Goal: Communication & Community: Participate in discussion

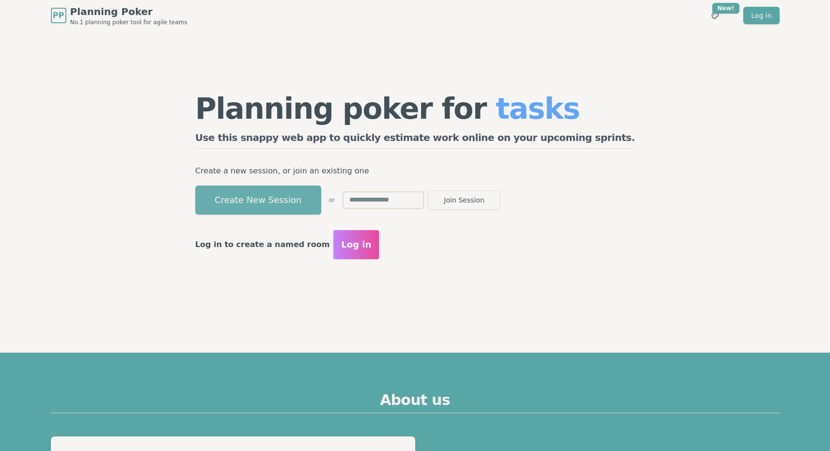
click at [321, 190] on button "Create New Session" at bounding box center [258, 200] width 126 height 29
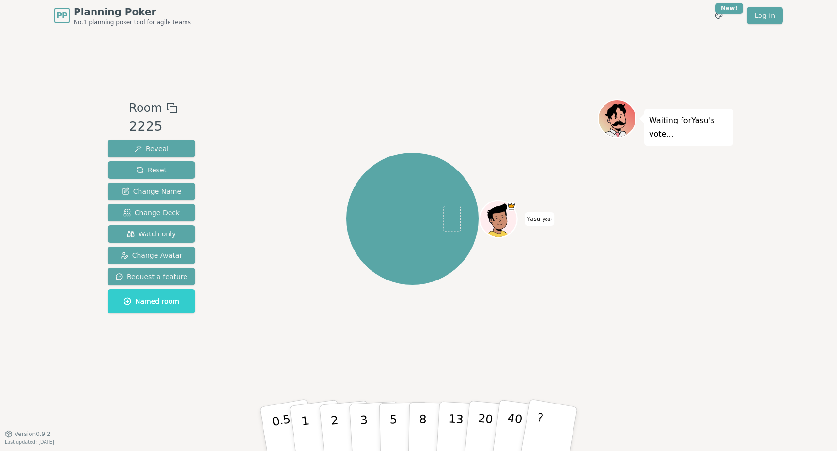
click at [332, 40] on div "Room 2225 Reveal Reset Change Name Change Deck Watch only Change Avatar Request…" at bounding box center [419, 232] width 630 height 403
click at [391, 58] on div "Room 2225 Reveal Reset Change Name Change Deck Watch only Change Avatar Request…" at bounding box center [419, 232] width 630 height 403
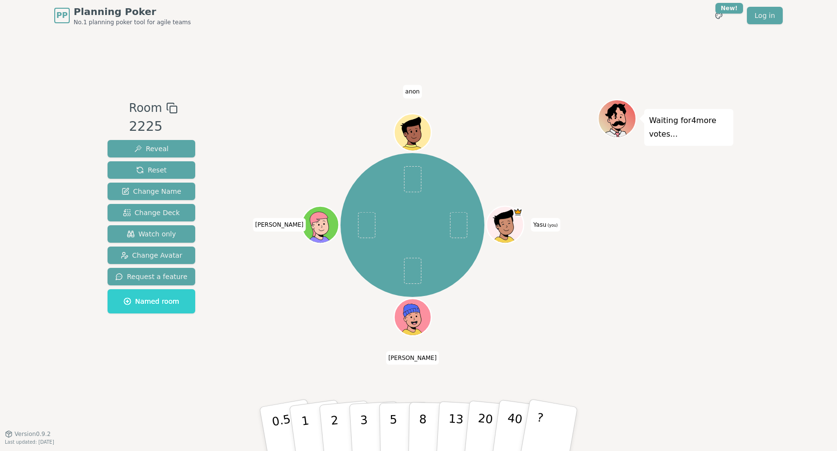
click at [534, 131] on div "Yasu (you) [PERSON_NAME]" at bounding box center [412, 225] width 371 height 217
click at [218, 125] on div "Room 2225 Reveal Reset Change Name Change Deck Watch only Change Avatar Request…" at bounding box center [419, 232] width 630 height 267
click at [158, 236] on span "Watch only" at bounding box center [151, 234] width 49 height 10
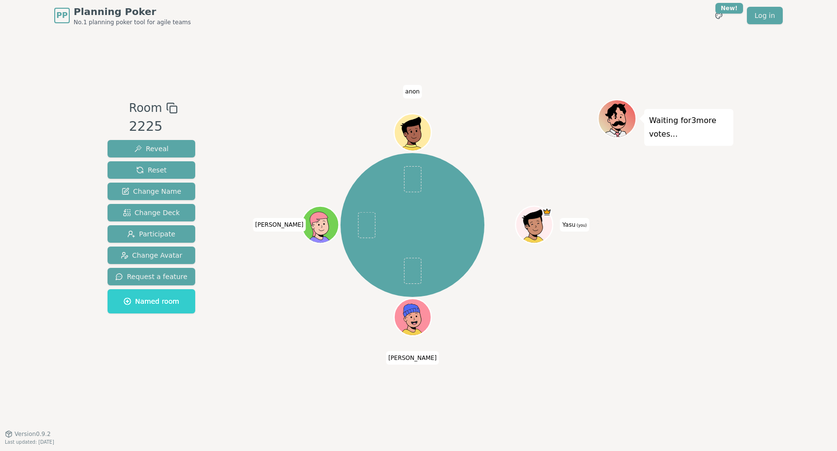
click at [329, 142] on div "Yasu (you) [PERSON_NAME]" at bounding box center [412, 225] width 371 height 217
drag, startPoint x: 328, startPoint y: 176, endPoint x: 371, endPoint y: 168, distance: 44.0
click at [330, 176] on div "Yasu (you) [PERSON_NAME]" at bounding box center [412, 225] width 371 height 217
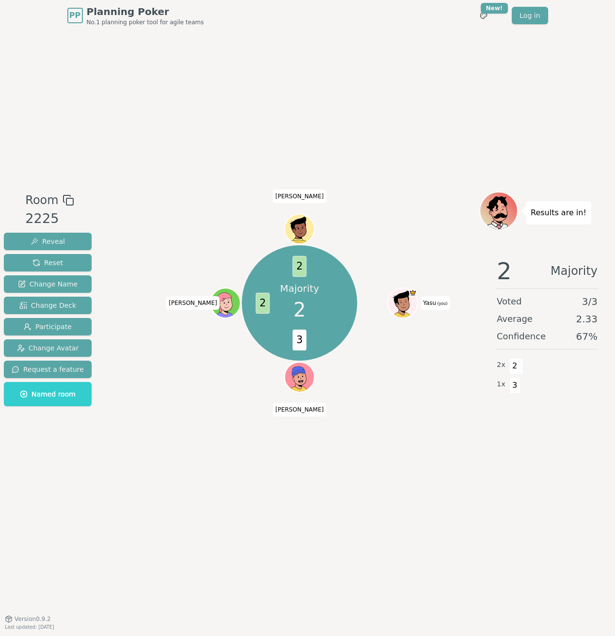
click at [126, 107] on div "Room 2225 Reveal Reset Change Name Change Deck Participate Change Avatar Reques…" at bounding box center [307, 324] width 615 height 587
click at [153, 100] on div "Room 2225 Reveal Reset Change Name Change Deck Participate Change Avatar Reques…" at bounding box center [307, 324] width 615 height 587
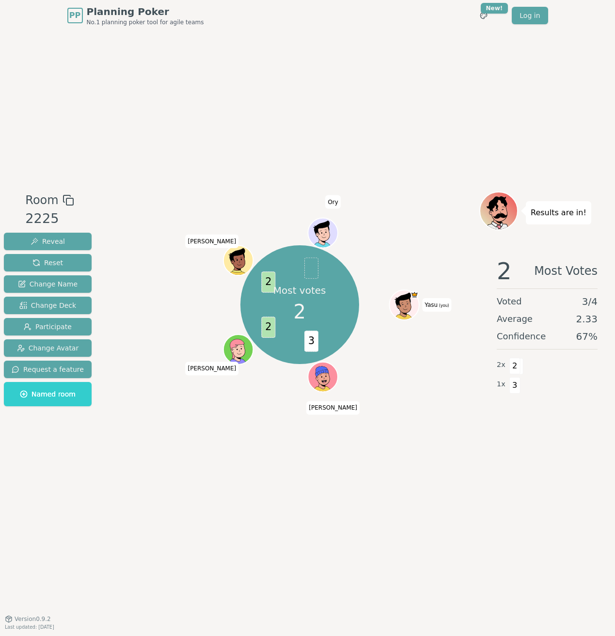
click at [123, 73] on div "Room 2225 Reveal Reset Change Name Change Deck Participate Change Avatar Reques…" at bounding box center [307, 324] width 615 height 587
drag, startPoint x: 113, startPoint y: 195, endPoint x: 170, endPoint y: 202, distance: 56.6
click at [114, 195] on div "Room 2225 Reveal Reset Change Name Change Deck Participate Change Avatar Reques…" at bounding box center [307, 324] width 615 height 267
click at [228, 111] on div "Room 2225 Reveal Reset Change Name Change Deck Participate Change Avatar Reques…" at bounding box center [307, 324] width 615 height 587
click at [56, 262] on span "Reset" at bounding box center [47, 263] width 31 height 10
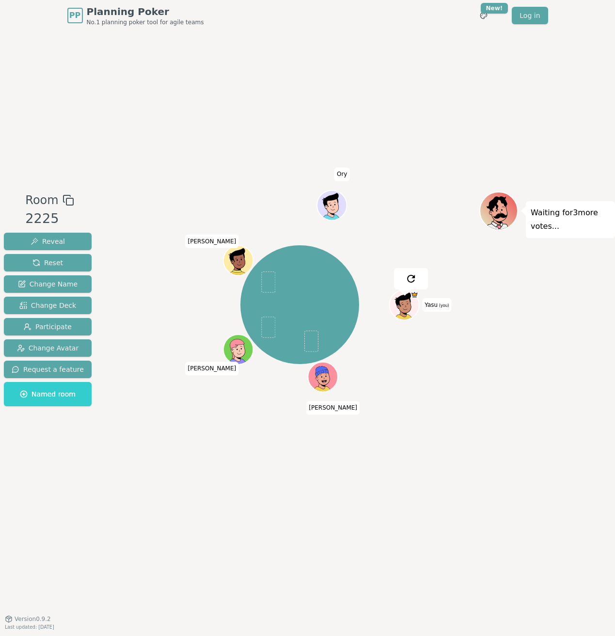
drag, startPoint x: 135, startPoint y: 160, endPoint x: 140, endPoint y: 162, distance: 5.9
click at [135, 160] on div "Room 2225 Reveal Reset Change Name Change Deck Participate Change Avatar Reques…" at bounding box center [307, 324] width 615 height 587
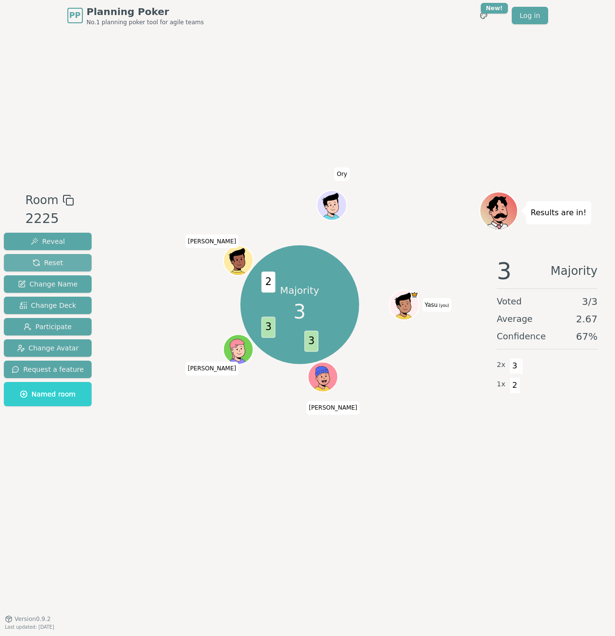
click at [67, 264] on button "Reset" at bounding box center [48, 262] width 88 height 17
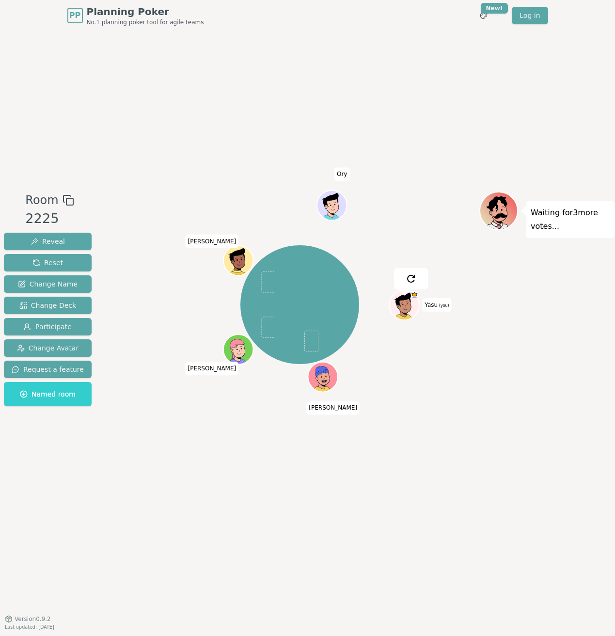
click at [129, 193] on div at bounding box center [300, 199] width 360 height 17
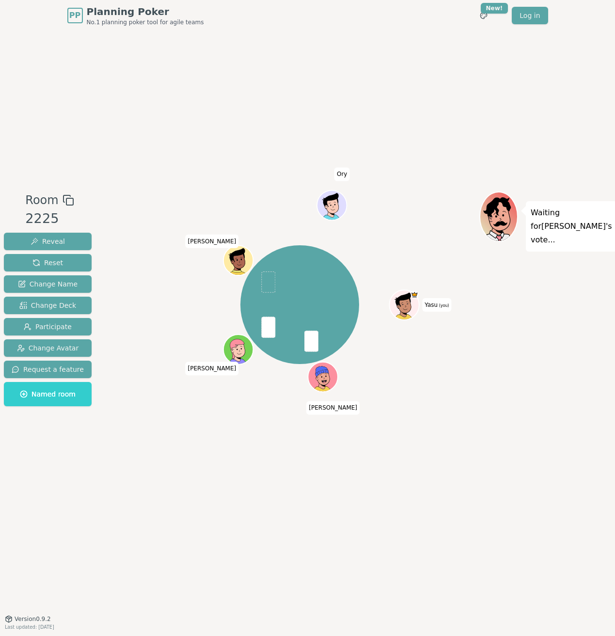
click at [31, 451] on span "Version 0.9.2" at bounding box center [33, 619] width 36 height 8
click at [124, 425] on div "Yasu (you) [PERSON_NAME] [PERSON_NAME]" at bounding box center [300, 324] width 360 height 267
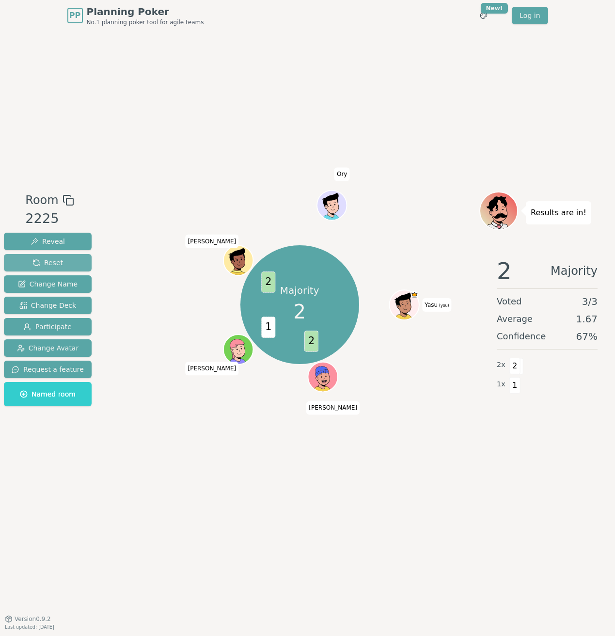
click at [56, 270] on button "Reset" at bounding box center [48, 262] width 88 height 17
click at [74, 255] on button "Reset" at bounding box center [48, 262] width 88 height 17
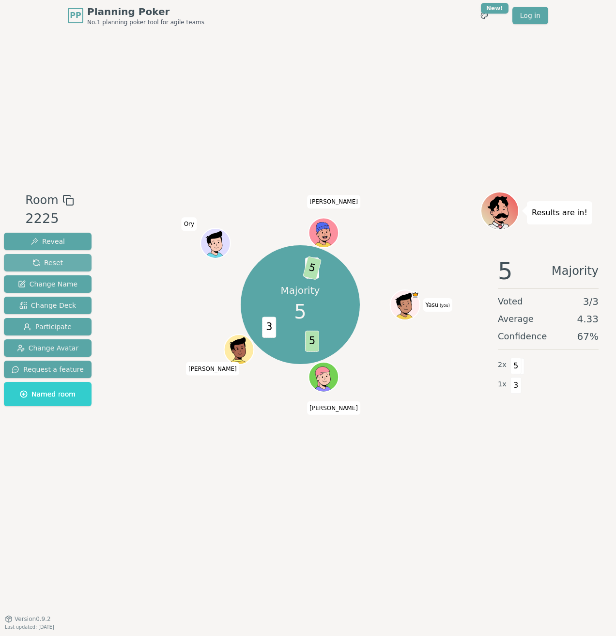
click at [71, 267] on button "Reset" at bounding box center [48, 262] width 88 height 17
drag, startPoint x: 48, startPoint y: 264, endPoint x: 49, endPoint y: 257, distance: 6.5
click at [48, 264] on span "Reset" at bounding box center [47, 263] width 31 height 10
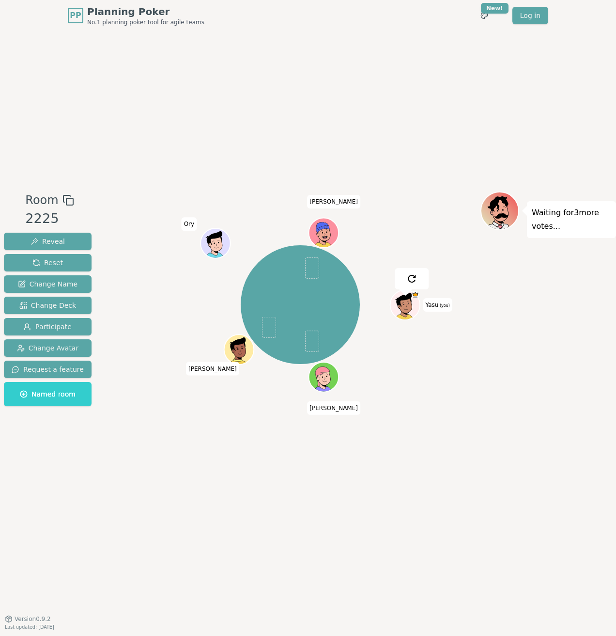
click at [67, 158] on div "Room 2225 Reveal Reset Change Name Change Deck Participate Change Avatar Reques…" at bounding box center [308, 324] width 616 height 587
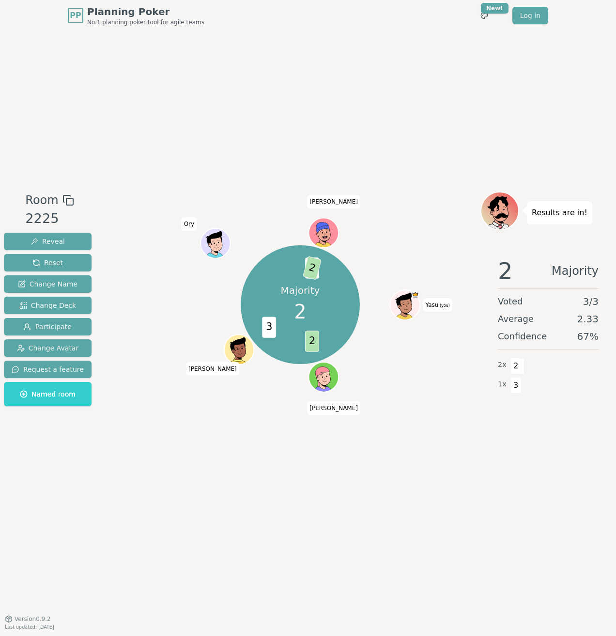
click at [58, 253] on div "Reveal Reset Change Name Change Deck Participate Change Avatar Request a featur…" at bounding box center [48, 320] width 88 height 174
click at [56, 263] on span "Reset" at bounding box center [47, 263] width 31 height 10
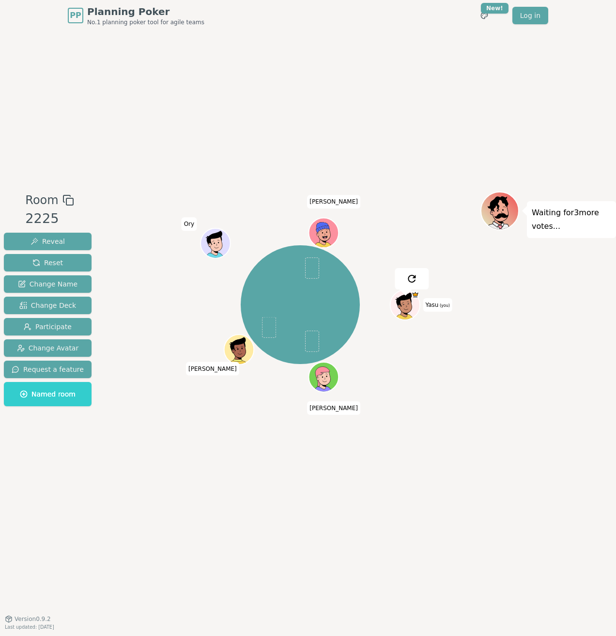
click at [141, 182] on div "Room 2225 Reveal Reset Change Name Change Deck Participate Change Avatar Reques…" at bounding box center [308, 324] width 616 height 587
click at [84, 213] on div "Room 2225 Reveal Reset Change Name Change Deck Participate Change Avatar Reques…" at bounding box center [308, 324] width 616 height 267
click at [102, 178] on div "Room 2225 Reveal Reset Change Name Change Deck Participate Change Avatar Reques…" at bounding box center [308, 324] width 616 height 587
click at [104, 199] on div "Room 2225 Reveal Reset Change Name Change Deck Participate Change Avatar Reques…" at bounding box center [308, 324] width 616 height 267
